Goal: Navigation & Orientation: Find specific page/section

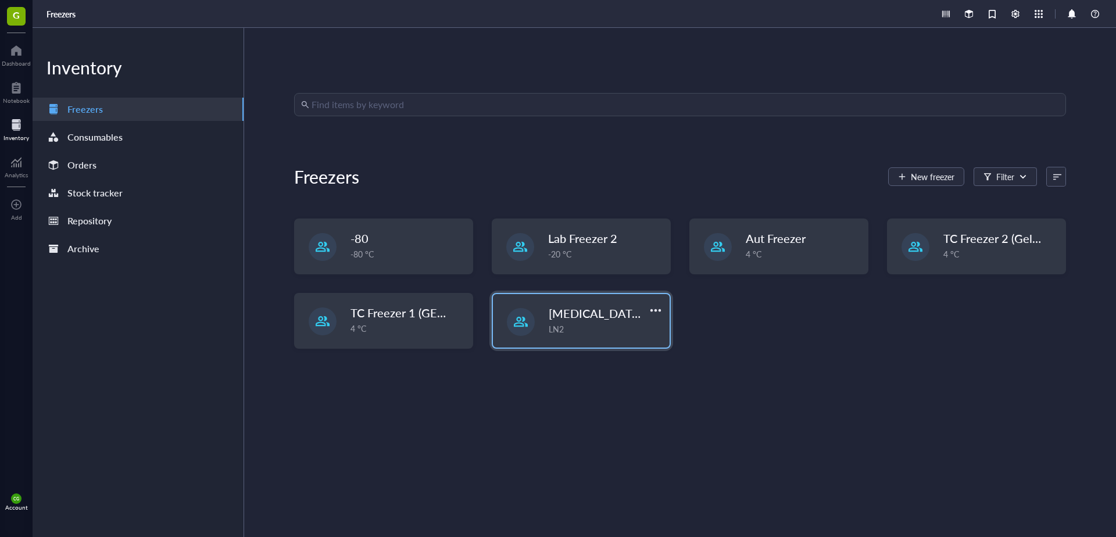
click at [598, 319] on span "[MEDICAL_DATA] Galileo" at bounding box center [616, 313] width 134 height 16
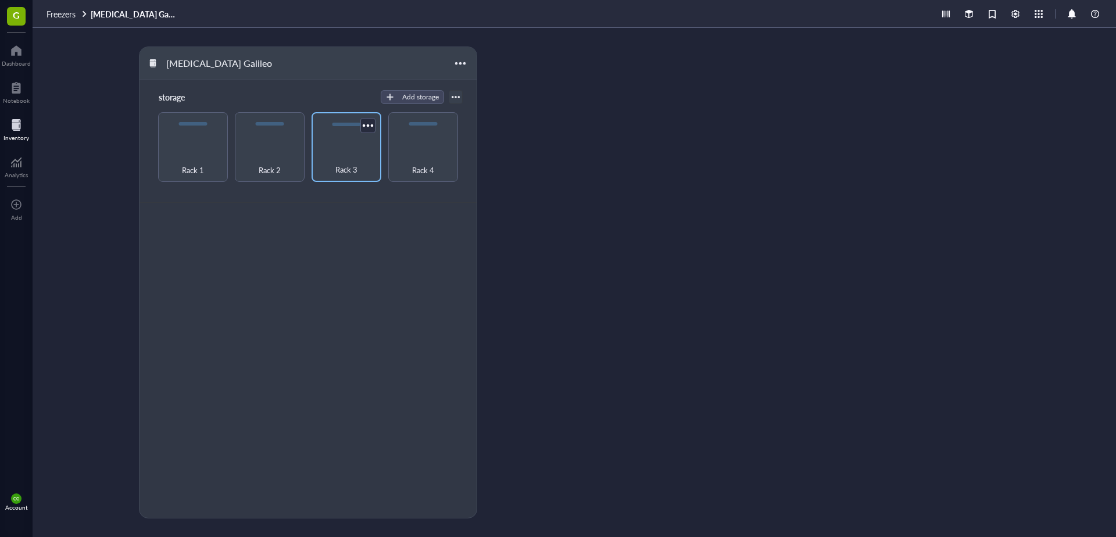
click at [348, 168] on span "Rack 3" at bounding box center [346, 169] width 22 height 13
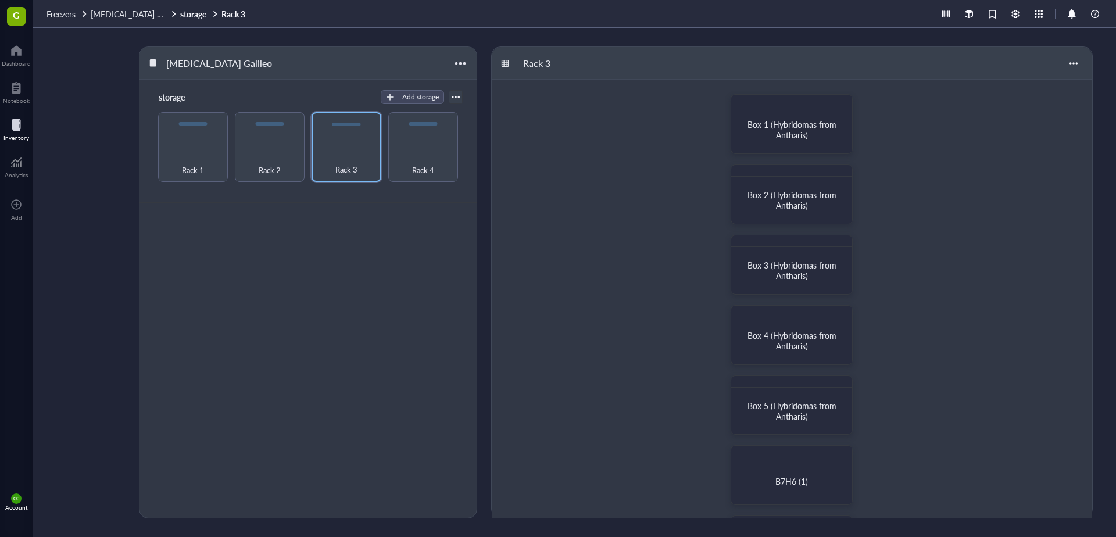
scroll to position [283, 0]
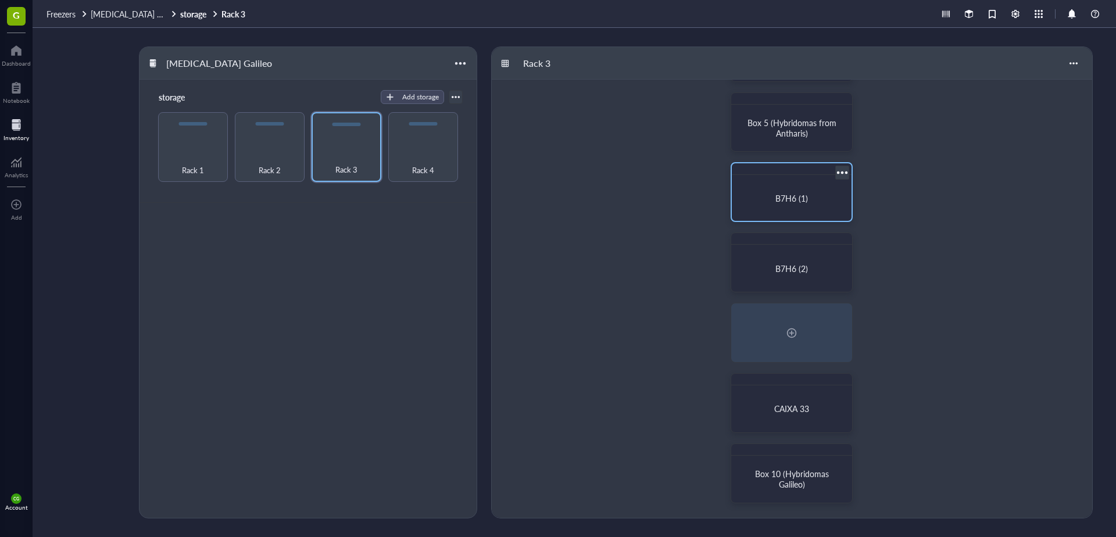
click at [780, 188] on div "B7H6 (1)" at bounding box center [791, 198] width 110 height 37
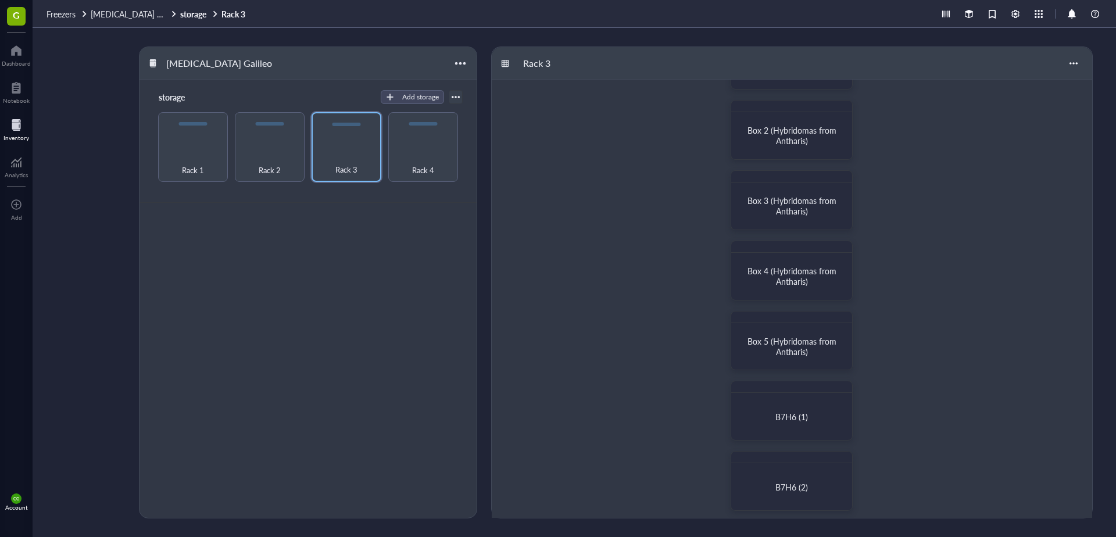
scroll to position [116, 0]
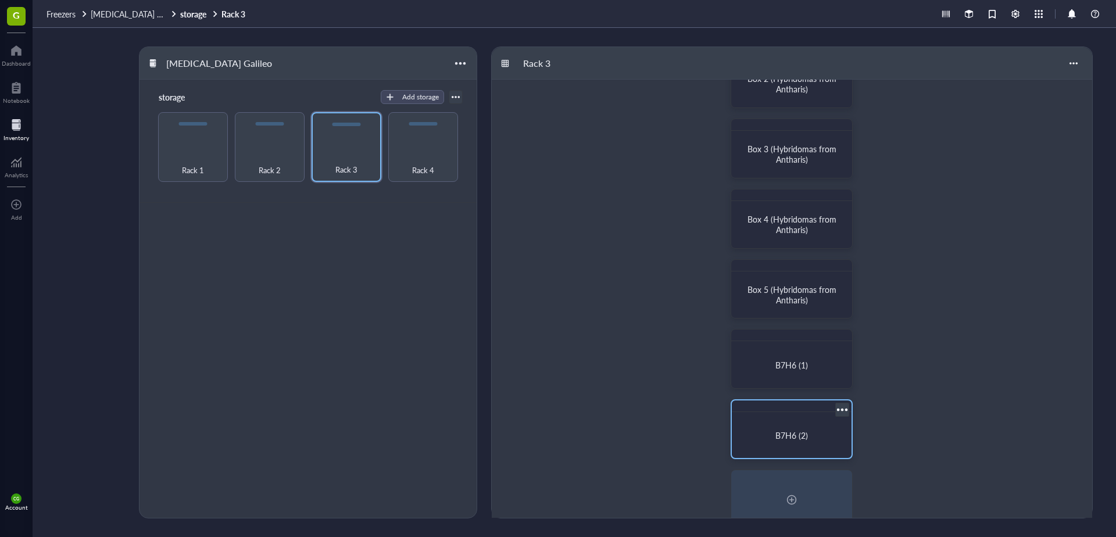
click at [803, 425] on div "B7H6 (2)" at bounding box center [791, 435] width 110 height 37
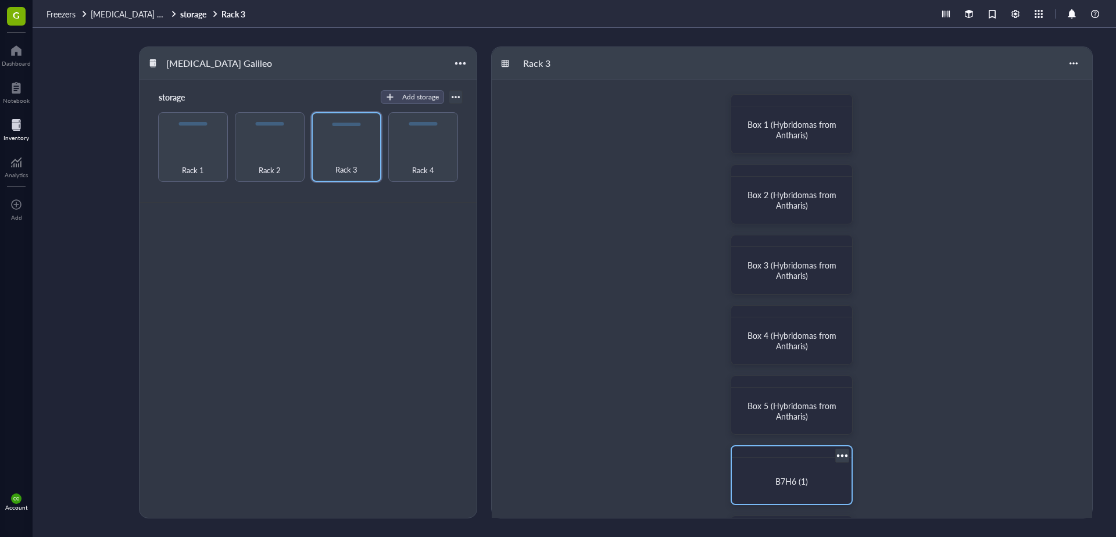
click at [800, 483] on span "B7H6 (1)" at bounding box center [791, 481] width 33 height 12
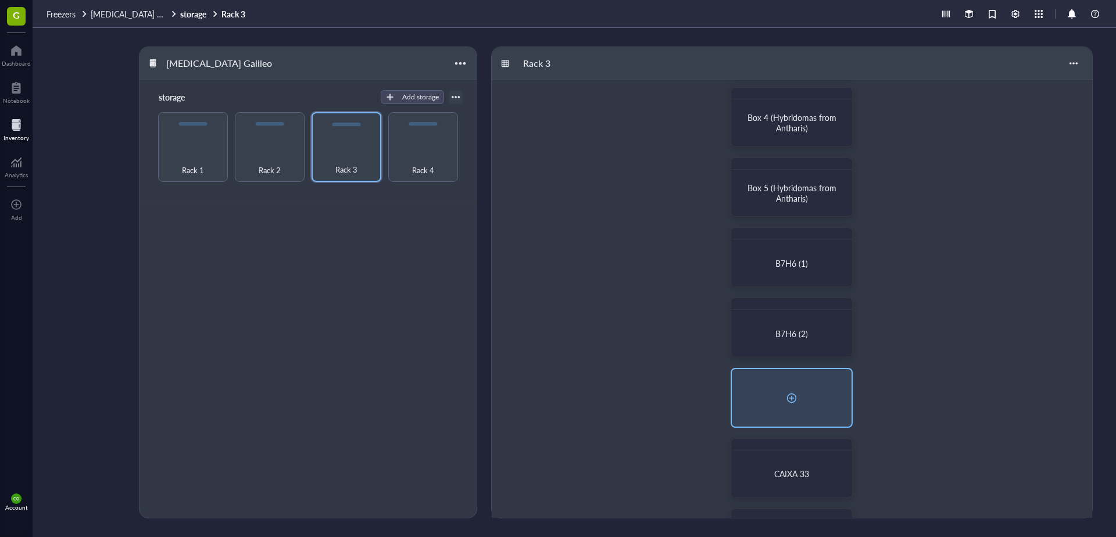
scroll to position [283, 0]
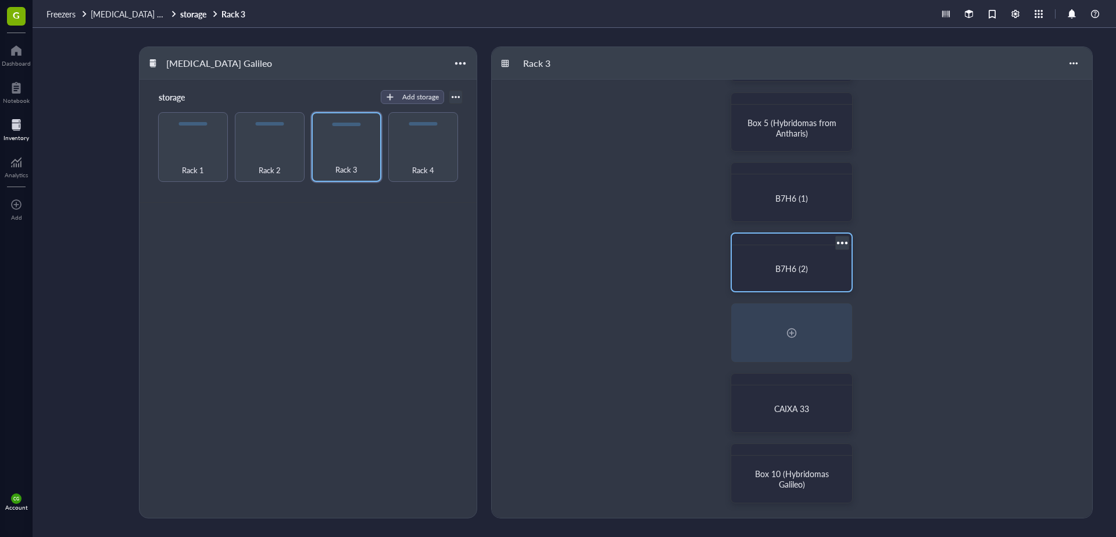
click at [764, 264] on div "B7H6 (2)" at bounding box center [792, 268] width 92 height 10
